Goal: Transaction & Acquisition: Book appointment/travel/reservation

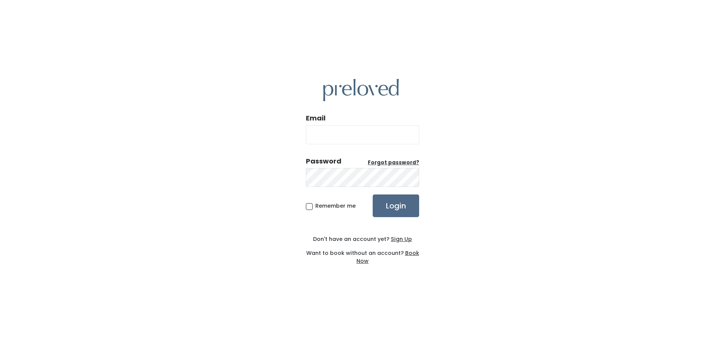
click at [358, 135] on input "Email" at bounding box center [362, 134] width 113 height 19
type input "[EMAIL_ADDRESS][PERSON_NAME][DOMAIN_NAME]"
click at [373, 194] on input "Login" at bounding box center [396, 205] width 46 height 23
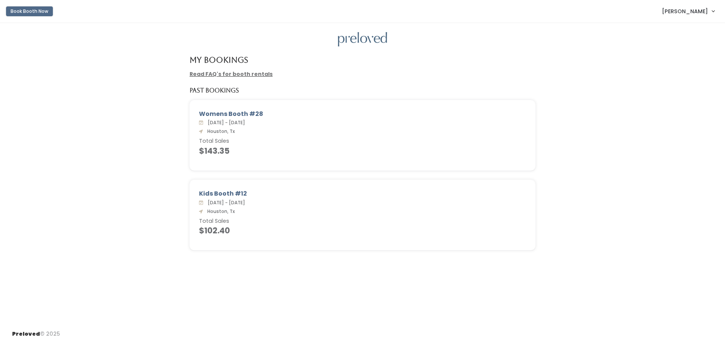
click at [36, 10] on button "Book Booth Now" at bounding box center [29, 11] width 47 height 10
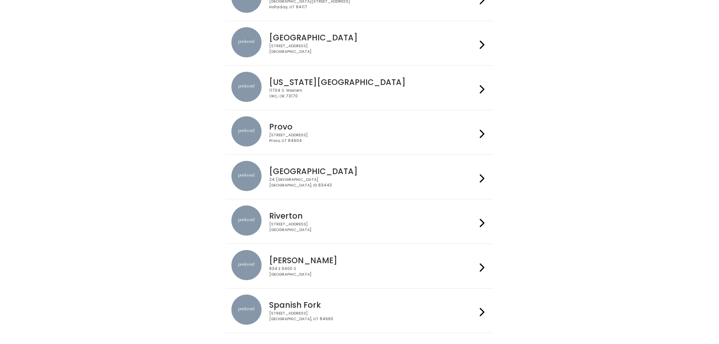
scroll to position [151, 0]
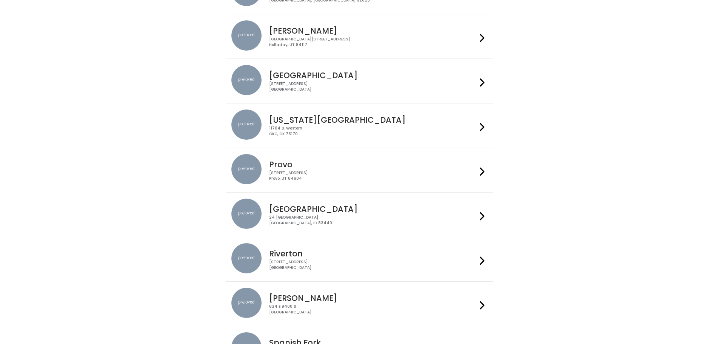
click at [326, 89] on div "3903 N Braeswood Blvd Houston, TX 77025" at bounding box center [373, 86] width 208 height 11
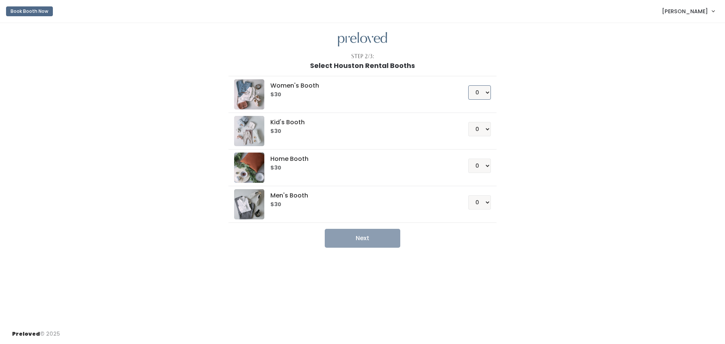
drag, startPoint x: 483, startPoint y: 92, endPoint x: 483, endPoint y: 97, distance: 4.9
click at [483, 92] on select "0 1 2 3 4" at bounding box center [479, 92] width 23 height 14
select select "1"
click at [468, 85] on select "0 1 2 3 4" at bounding box center [479, 92] width 23 height 14
click at [486, 126] on select "0 1 2 3 4" at bounding box center [479, 129] width 23 height 14
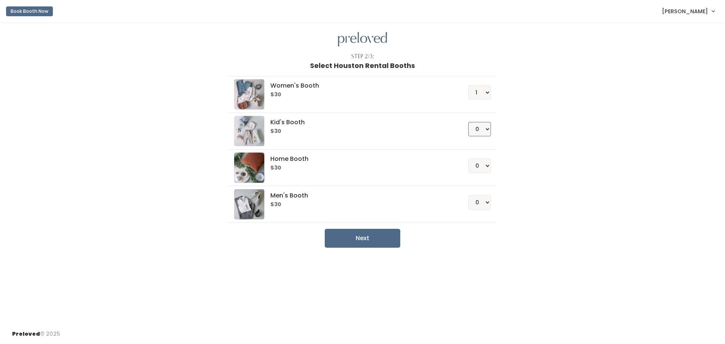
click at [468, 122] on select "0 1 2 3 4" at bounding box center [479, 129] width 23 height 14
click at [477, 145] on div "Kid's Booth $30 0 1 2 3 4" at bounding box center [362, 131] width 256 height 30
drag, startPoint x: 484, startPoint y: 128, endPoint x: 482, endPoint y: 134, distance: 6.5
click at [484, 128] on select "0 1 2 3 4" at bounding box center [479, 129] width 23 height 14
select select "1"
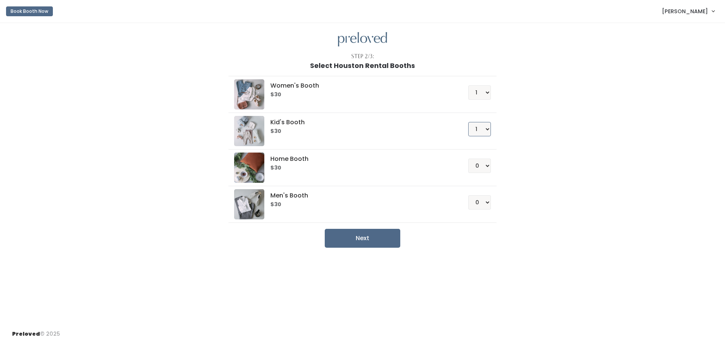
click at [468, 122] on select "0 1 2 3 4" at bounding box center [479, 129] width 23 height 14
click at [362, 244] on button "Next" at bounding box center [363, 238] width 76 height 19
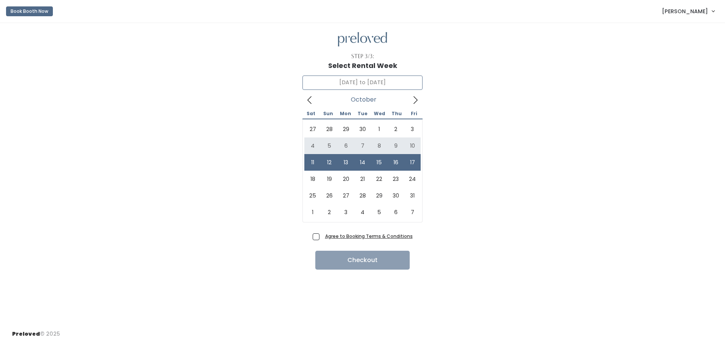
type input "[DATE] to [DATE]"
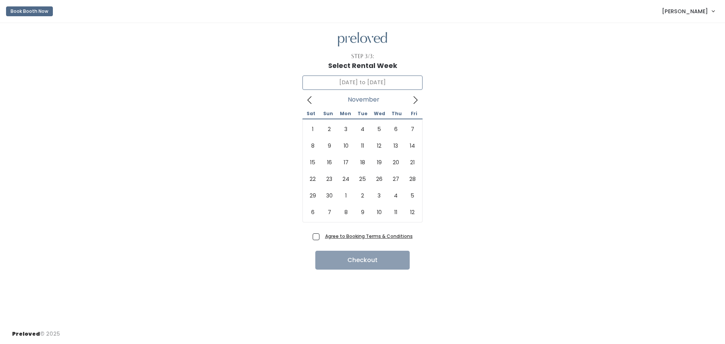
click at [415, 102] on icon at bounding box center [415, 100] width 8 height 8
